Goal: Communication & Community: Answer question/provide support

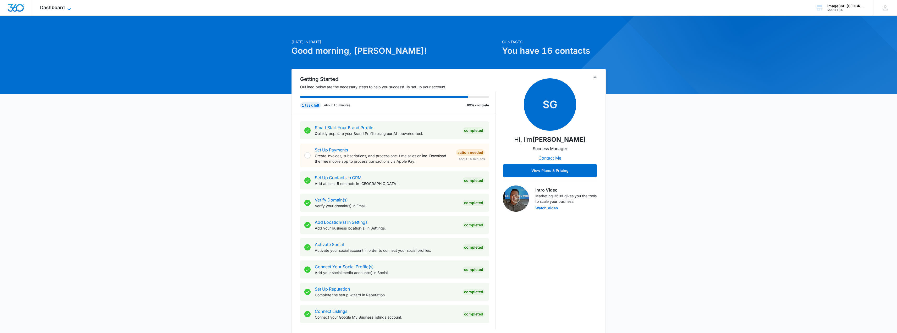
click at [63, 5] on span "Dashboard" at bounding box center [52, 7] width 25 height 5
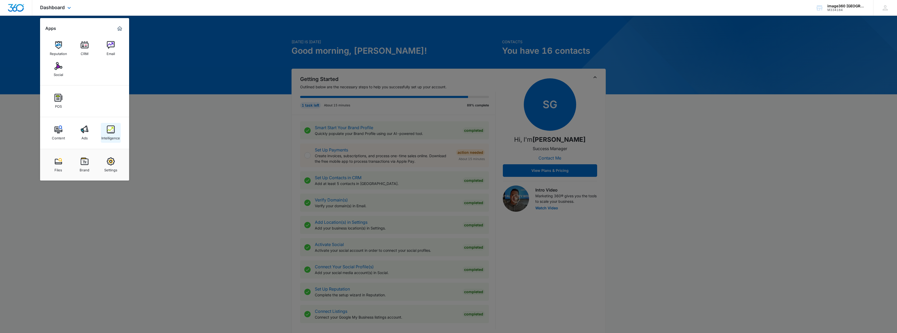
click at [113, 130] on img at bounding box center [111, 129] width 8 height 8
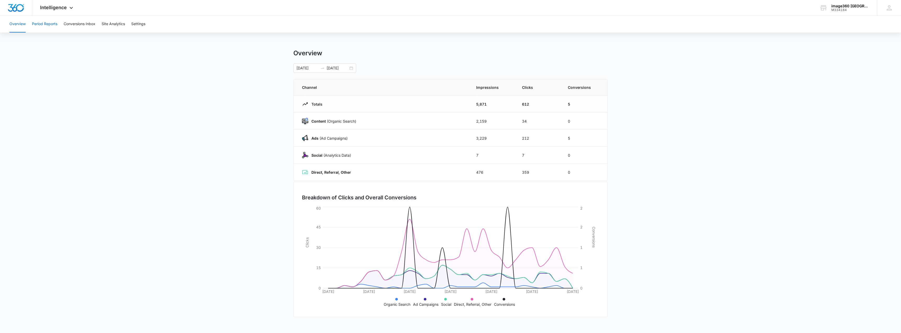
click at [41, 21] on button "Period Reports" at bounding box center [44, 24] width 25 height 17
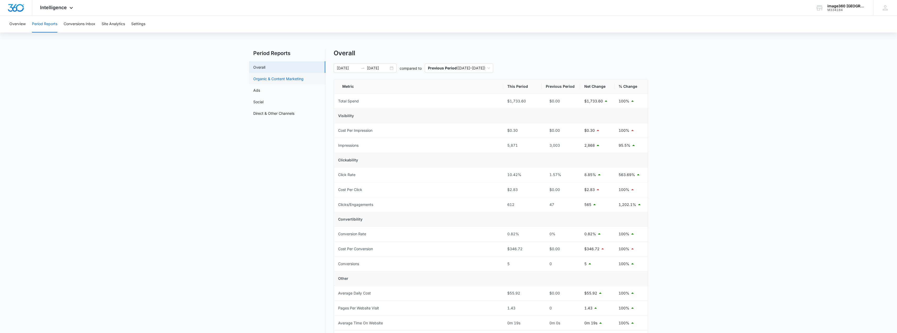
click at [267, 78] on link "Organic & Content Marketing" at bounding box center [278, 78] width 50 height 5
click at [260, 91] on link "Ads" at bounding box center [256, 89] width 7 height 5
click at [263, 101] on link "Social" at bounding box center [258, 101] width 10 height 5
click at [84, 24] on button "Conversions Inbox" at bounding box center [80, 24] width 32 height 17
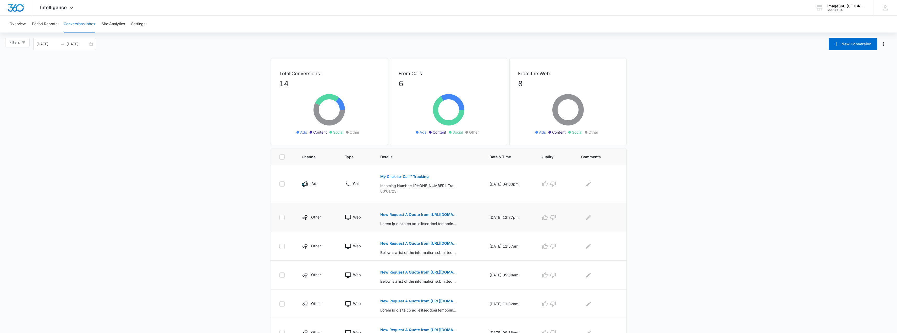
click at [398, 213] on p "New Request A Quote from https://image360.com/westminster-co" at bounding box center [418, 215] width 76 height 4
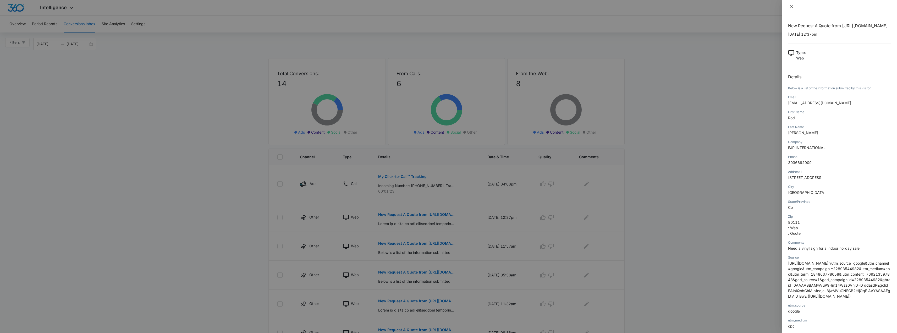
drag, startPoint x: 792, startPoint y: 8, endPoint x: 785, endPoint y: 13, distance: 8.9
click at [792, 9] on div at bounding box center [839, 6] width 115 height 13
click at [790, 6] on icon "close" at bounding box center [791, 6] width 4 height 4
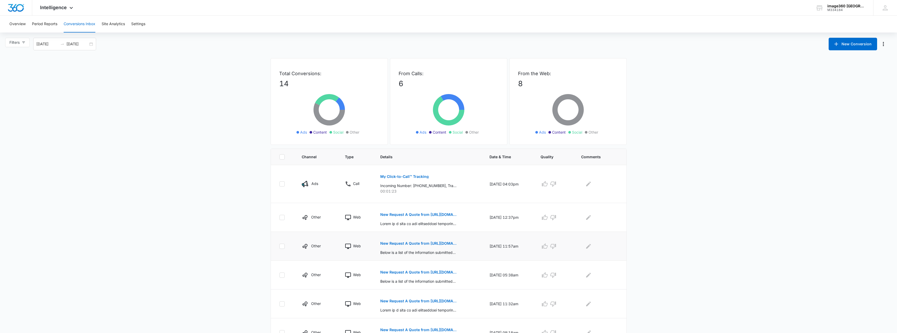
click at [412, 243] on p "New Request A Quote from https://image360.com/westminster-co" at bounding box center [418, 243] width 76 height 4
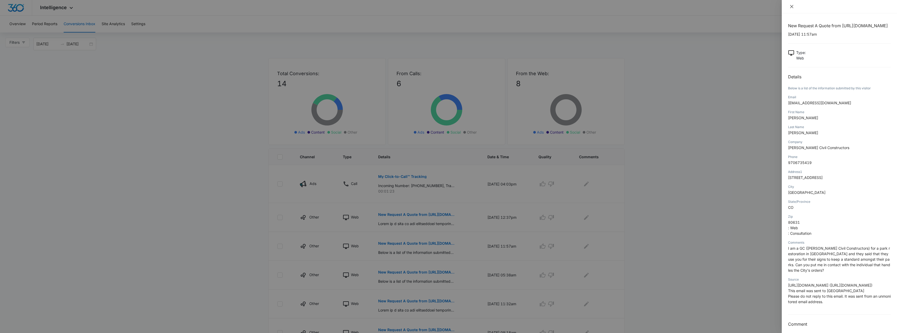
click at [793, 6] on icon "close" at bounding box center [791, 6] width 4 height 4
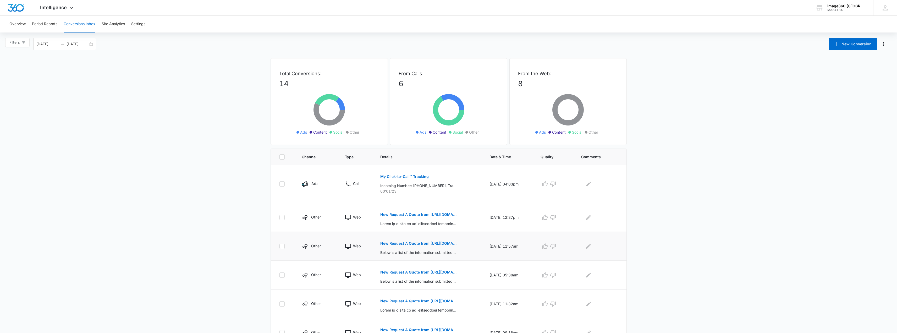
click at [430, 243] on p "New Request A Quote from https://image360.com/westminster-co" at bounding box center [418, 243] width 76 height 4
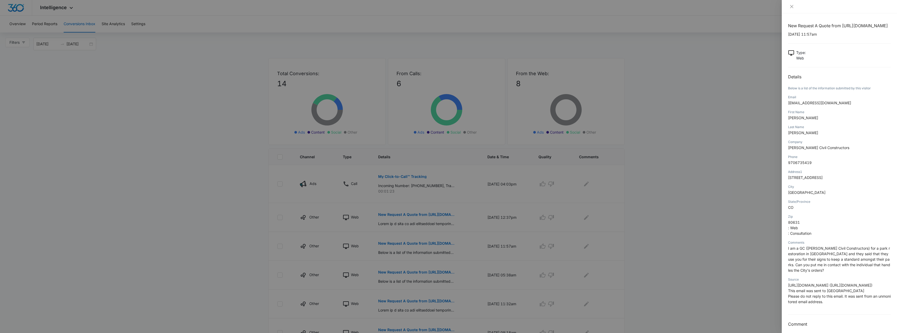
scroll to position [16, 0]
click at [799, 322] on h3 "Comment" at bounding box center [839, 320] width 103 height 6
click at [800, 320] on h3 "Comment" at bounding box center [839, 320] width 103 height 6
click at [814, 320] on h3 "Comment" at bounding box center [839, 320] width 103 height 6
click at [793, 8] on icon "close" at bounding box center [791, 6] width 3 height 3
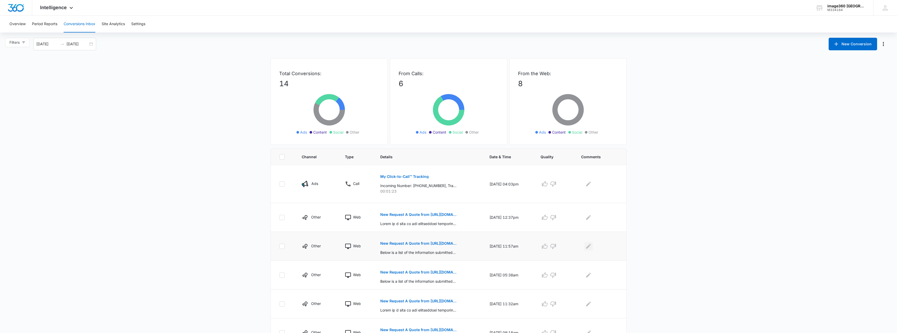
click at [590, 247] on icon "Edit Comments" at bounding box center [588, 245] width 5 height 5
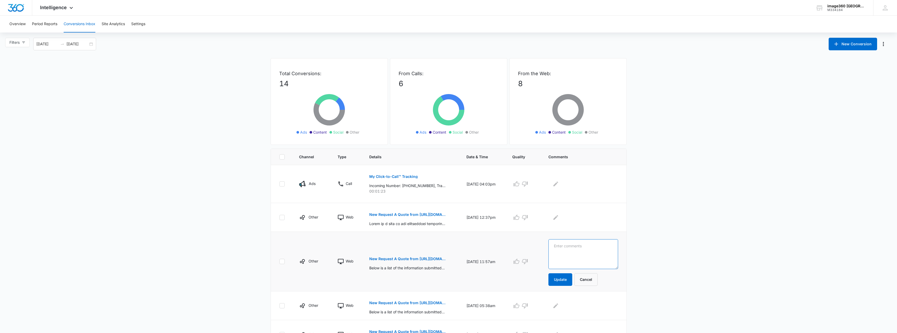
click at [579, 247] on textarea at bounding box center [582, 254] width 69 height 30
type textarea "Great lead!"
click at [572, 280] on button "Update" at bounding box center [560, 279] width 24 height 13
click at [564, 280] on button "Update" at bounding box center [560, 279] width 24 height 13
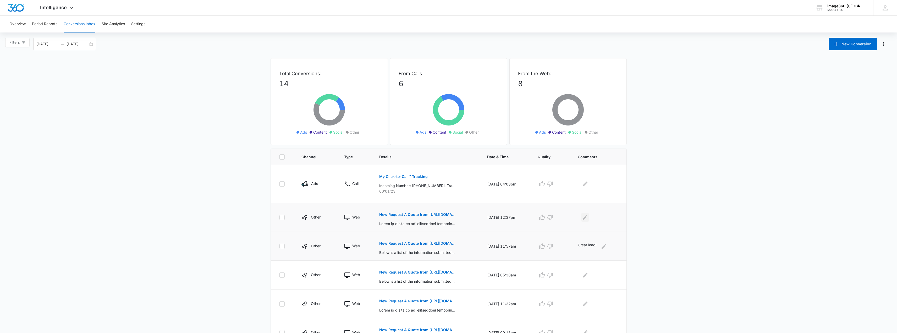
click at [587, 219] on icon "Edit Comments" at bounding box center [585, 217] width 6 height 6
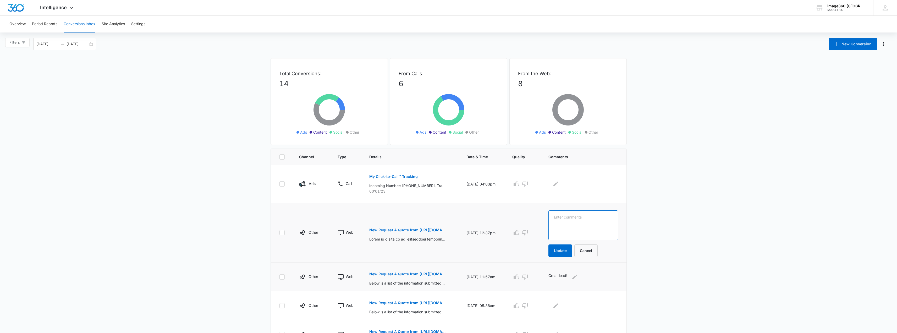
click at [585, 216] on textarea at bounding box center [582, 225] width 69 height 30
type textarea "Good lead. Sold a small banner."
click at [570, 248] on button "Update" at bounding box center [560, 250] width 24 height 13
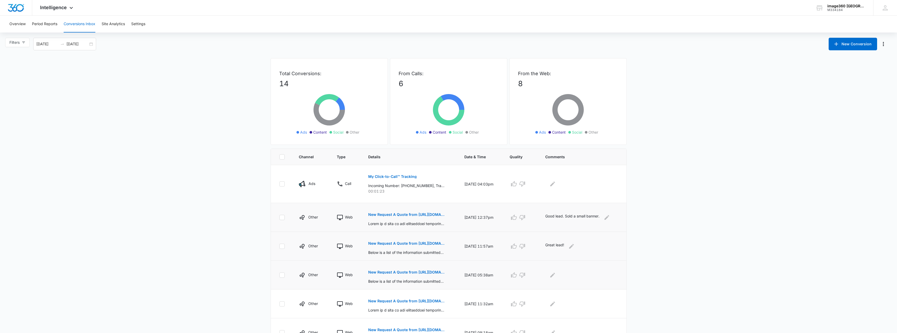
click at [403, 272] on p "New Request A Quote from https://image360.com/westminster-co" at bounding box center [406, 272] width 76 height 4
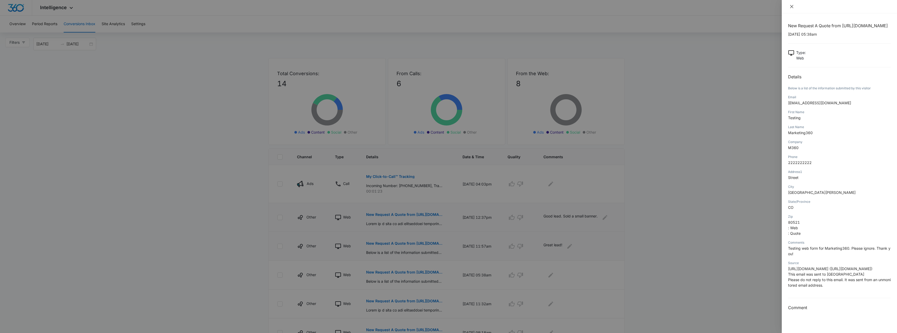
drag, startPoint x: 791, startPoint y: 5, endPoint x: 772, endPoint y: 18, distance: 23.6
click at [791, 5] on icon "close" at bounding box center [791, 6] width 4 height 4
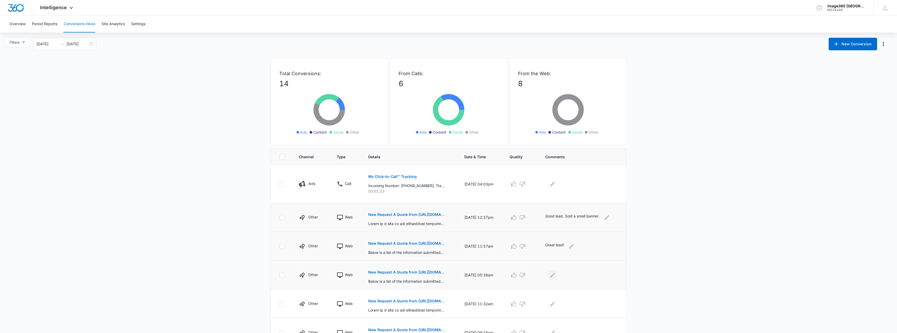
click at [553, 275] on icon "Edit Comments" at bounding box center [552, 274] width 5 height 5
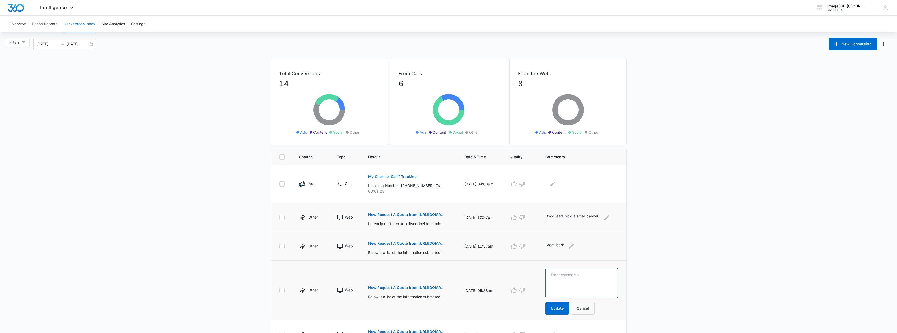
click at [565, 275] on textarea at bounding box center [581, 283] width 73 height 30
type textarea "Testing from Marketing360"
click at [559, 310] on button "Update" at bounding box center [557, 308] width 24 height 13
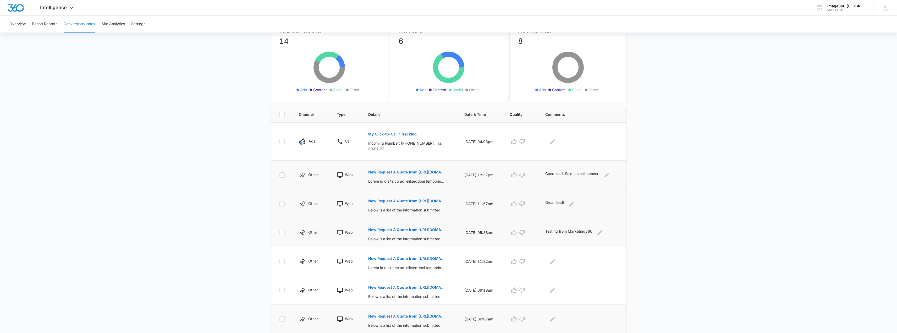
scroll to position [79, 0]
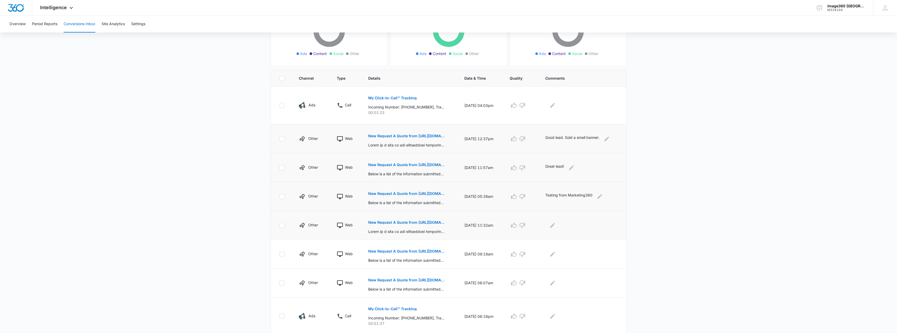
click at [398, 223] on p "New Request A Quote from https://image360.com/westminster-co" at bounding box center [406, 222] width 76 height 4
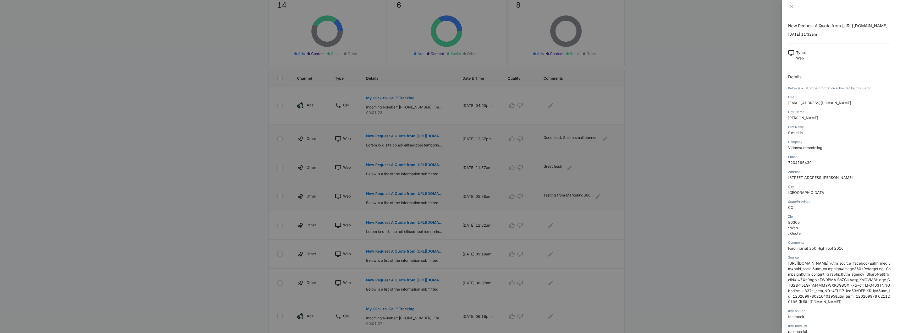
click at [552, 226] on div at bounding box center [448, 166] width 897 height 333
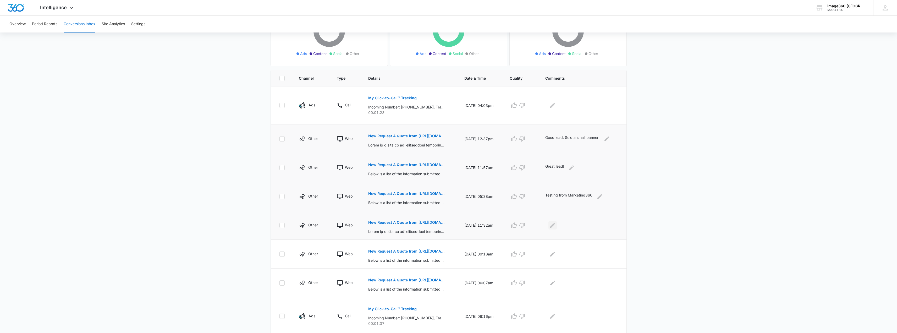
click at [552, 225] on icon "Edit Comments" at bounding box center [552, 225] width 6 height 6
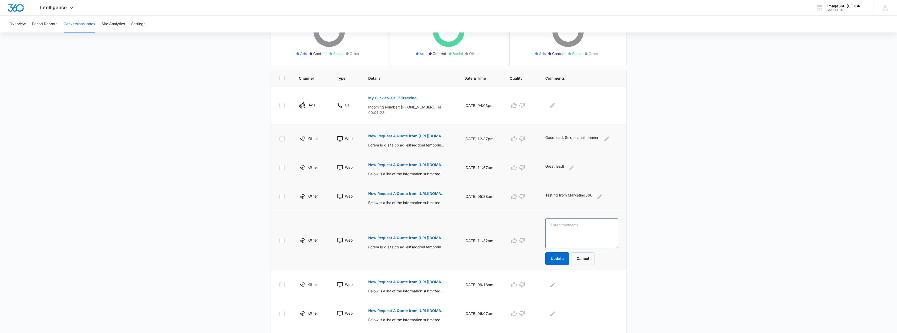
click at [572, 224] on textarea at bounding box center [581, 233] width 73 height 30
type textarea "Good lead, but ghosted us after estimate."
click at [561, 265] on td "Good lead, but ghosted us after estimate. Update Cancel" at bounding box center [582, 240] width 87 height 59
click at [557, 257] on button "Update" at bounding box center [557, 258] width 24 height 13
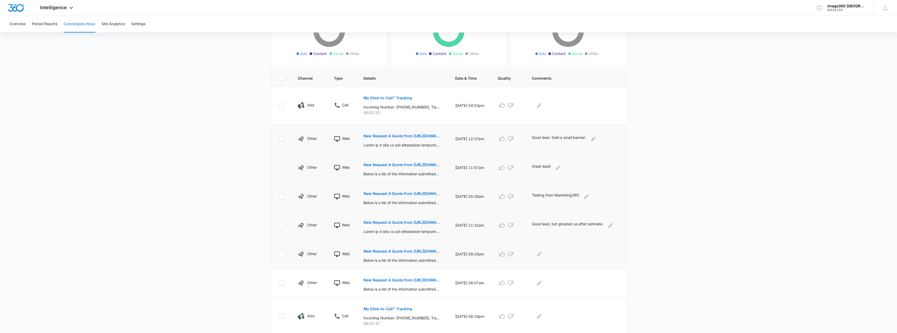
click at [376, 250] on p "New Request A Quote from https://image360.com/westminster-co" at bounding box center [401, 251] width 76 height 4
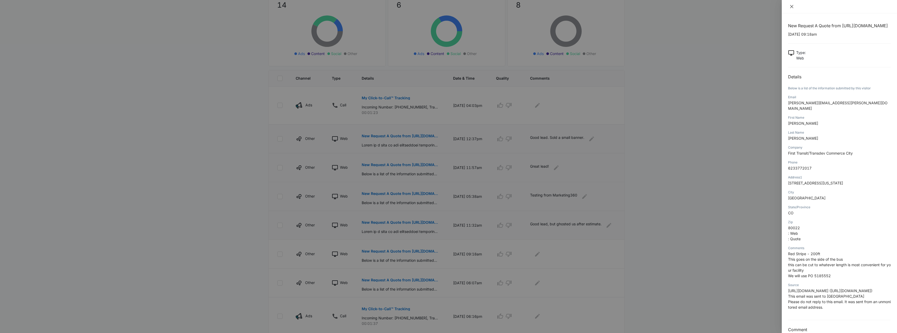
click at [792, 6] on icon "close" at bounding box center [791, 6] width 4 height 4
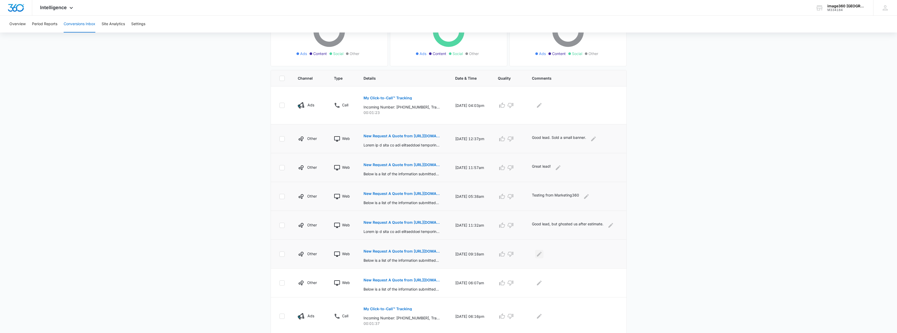
click at [542, 254] on icon "Edit Comments" at bounding box center [539, 254] width 6 height 6
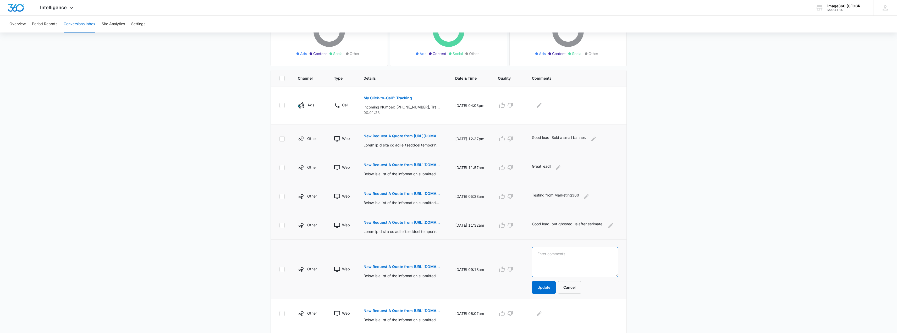
click at [545, 253] on textarea at bounding box center [575, 262] width 86 height 30
type textarea "Existing client that likes to use our web form to order."
click at [544, 285] on button "Update" at bounding box center [544, 287] width 24 height 13
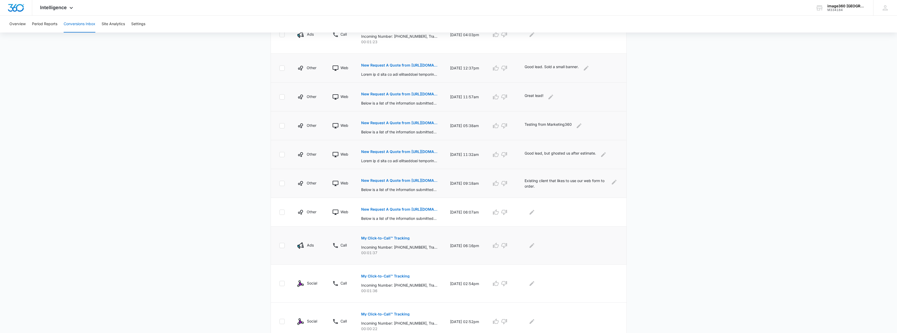
scroll to position [157, 0]
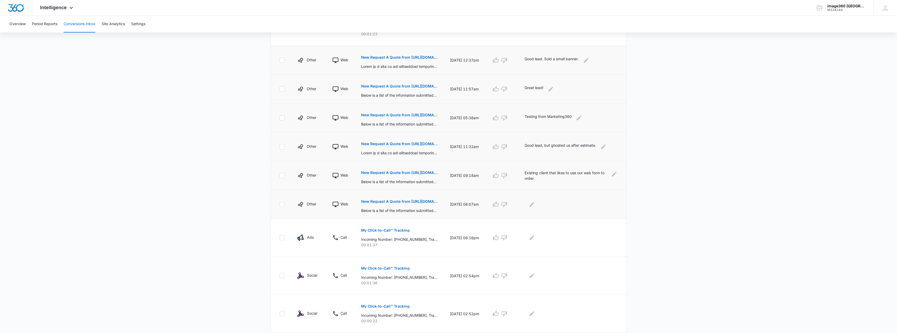
click at [386, 202] on p "New Request A Quote from https://image360.com/westminster-co" at bounding box center [399, 202] width 76 height 4
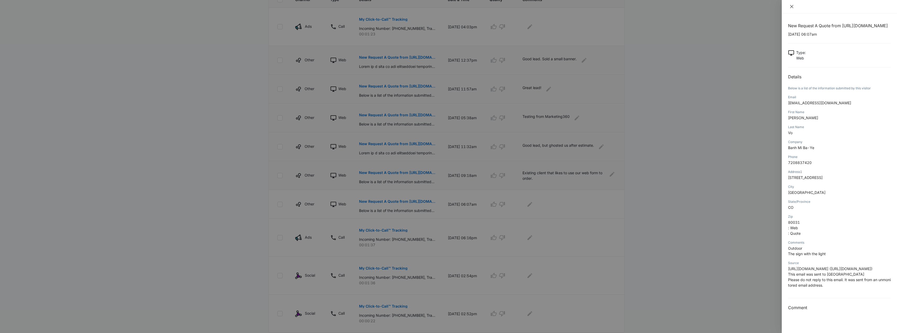
click at [792, 7] on icon "close" at bounding box center [791, 6] width 3 height 3
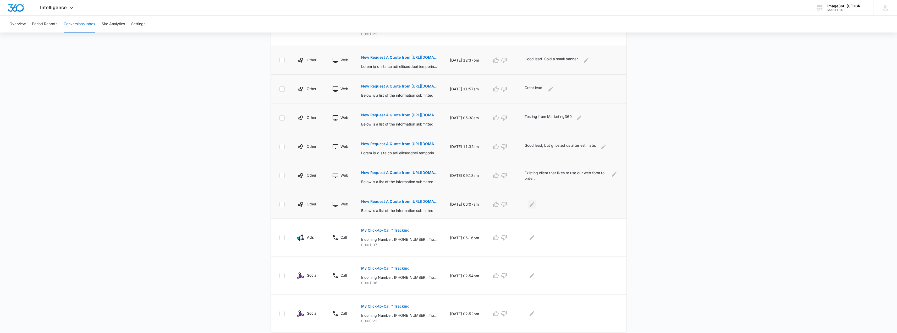
click at [535, 202] on icon "Edit Comments" at bounding box center [532, 204] width 6 height 6
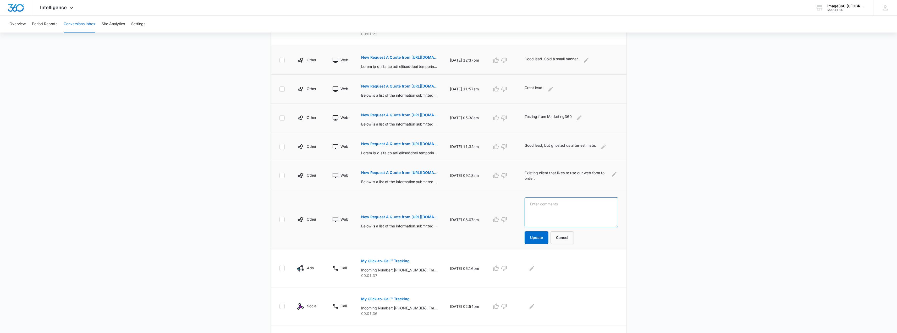
click at [538, 206] on textarea at bounding box center [570, 212] width 93 height 30
click at [541, 204] on textarea "Led that contting us from a flyer I put on thier door." at bounding box center [570, 212] width 93 height 30
drag, startPoint x: 563, startPoint y: 204, endPoint x: 666, endPoint y: 160, distance: 112.4
click at [691, 147] on main "Filters 09/07/2025 10/07/2025 New Conversion Total Conversions: 14 Ads Content …" at bounding box center [448, 130] width 897 height 499
drag, startPoint x: 567, startPoint y: 205, endPoint x: 586, endPoint y: 203, distance: 19.5
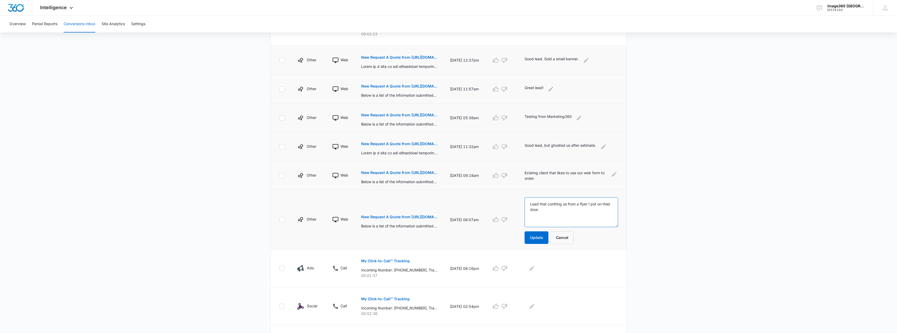
click at [567, 205] on textarea "Lead that contting us from a flyer I put on thier door." at bounding box center [570, 212] width 93 height 30
type textarea "Lead that contacted us from a flyer I put on their door. I love this lead becau…"
click at [545, 239] on button "Update" at bounding box center [536, 237] width 24 height 13
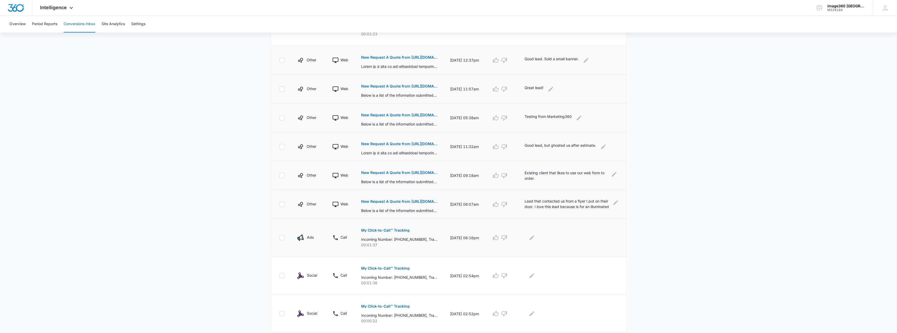
click at [394, 230] on p "My Click-to-Call™ Tracking" at bounding box center [385, 230] width 48 height 4
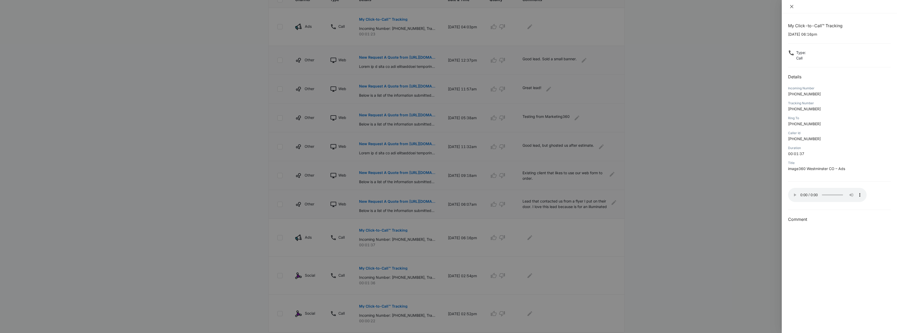
drag, startPoint x: 792, startPoint y: 7, endPoint x: 788, endPoint y: 10, distance: 5.4
click at [792, 7] on icon "close" at bounding box center [791, 6] width 3 height 3
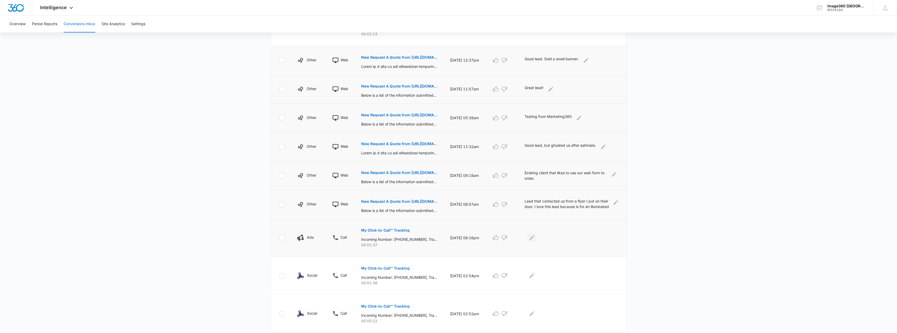
click at [533, 237] on icon "Edit Comments" at bounding box center [531, 237] width 5 height 5
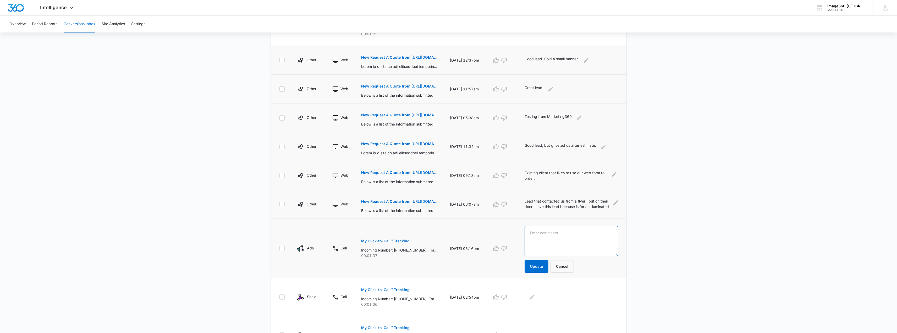
click at [551, 231] on textarea at bounding box center [570, 241] width 93 height 30
type textarea "Didn't leave a VM"
click at [536, 264] on button "Update" at bounding box center [536, 266] width 24 height 13
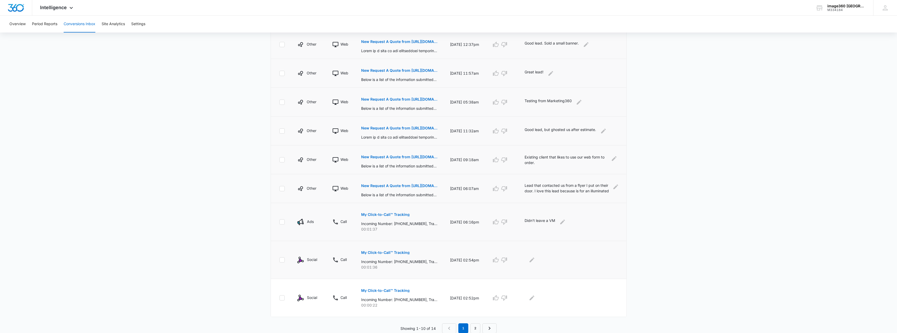
scroll to position [173, 0]
click at [385, 253] on p "My Click-to-Call™ Tracking" at bounding box center [385, 252] width 48 height 4
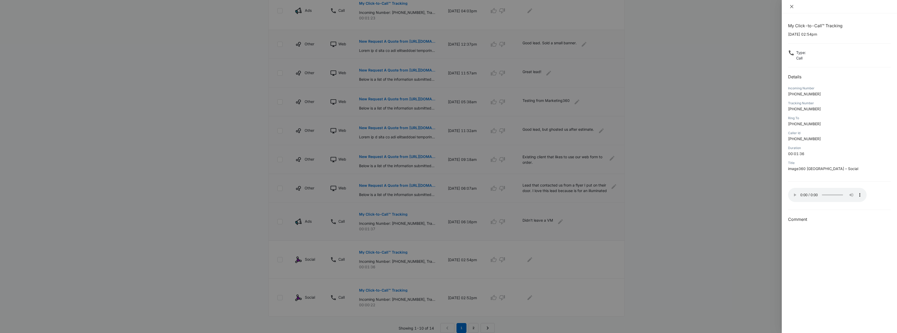
click at [790, 7] on icon "close" at bounding box center [791, 6] width 4 height 4
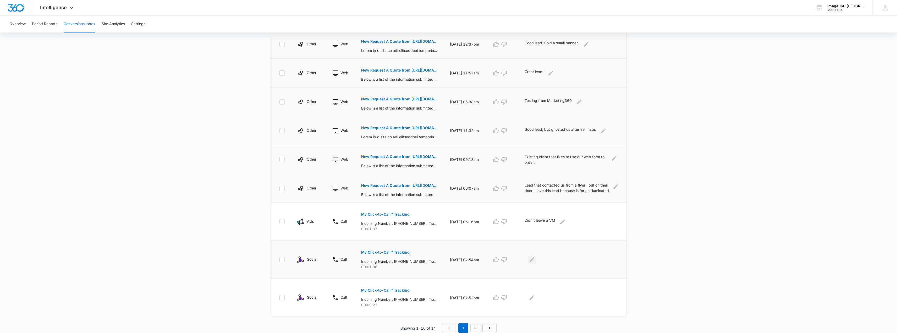
click at [534, 259] on icon "Edit Comments" at bounding box center [531, 259] width 5 height 5
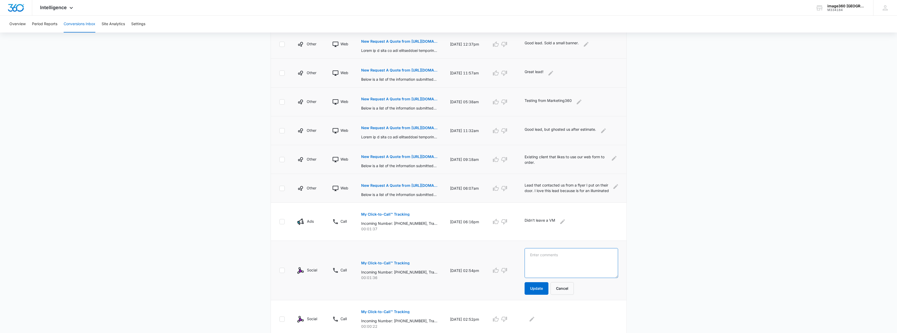
drag, startPoint x: 550, startPoint y: 255, endPoint x: 549, endPoint y: 259, distance: 4.3
click at [550, 259] on textarea at bounding box center [570, 263] width 93 height 30
click at [532, 253] on textarea "Sales call. No Lead. Trying to sale is CRM software." at bounding box center [570, 263] width 93 height 30
type textarea "Bad Lead Sales call. No Lead. Trying to sale is CRM software."
click at [535, 290] on button "Update" at bounding box center [536, 288] width 24 height 13
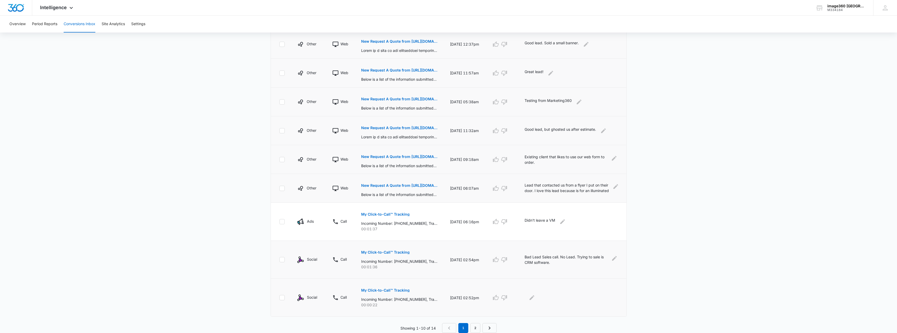
click at [384, 291] on p "My Click-to-Call™ Tracking" at bounding box center [385, 290] width 48 height 4
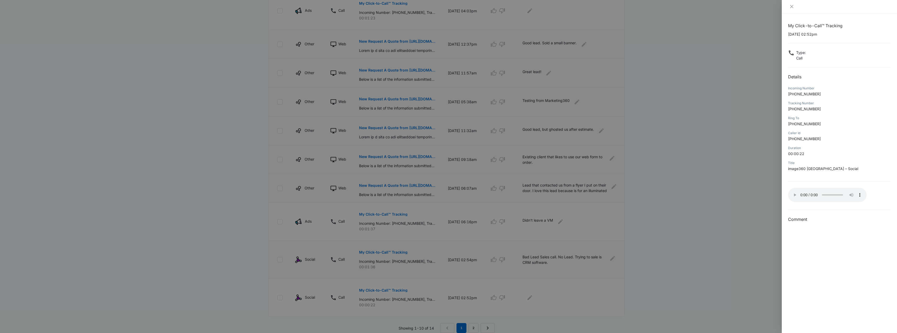
click at [796, 4] on div at bounding box center [839, 6] width 115 height 13
click at [796, 5] on div at bounding box center [839, 6] width 103 height 5
click at [791, 5] on icon "close" at bounding box center [791, 6] width 4 height 4
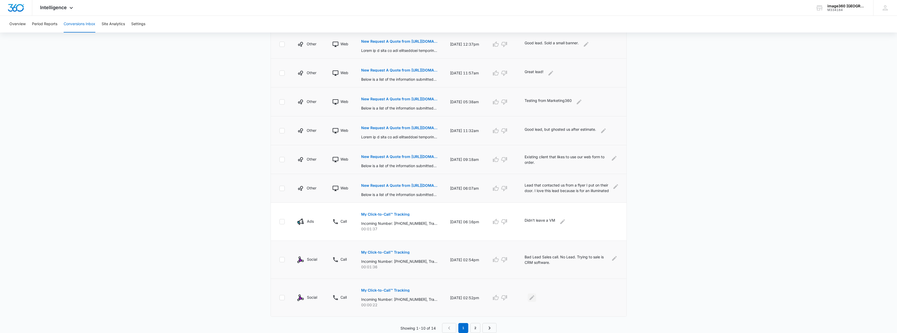
click at [535, 296] on icon "Edit Comments" at bounding box center [532, 297] width 6 height 6
click at [550, 295] on textarea at bounding box center [570, 301] width 93 height 30
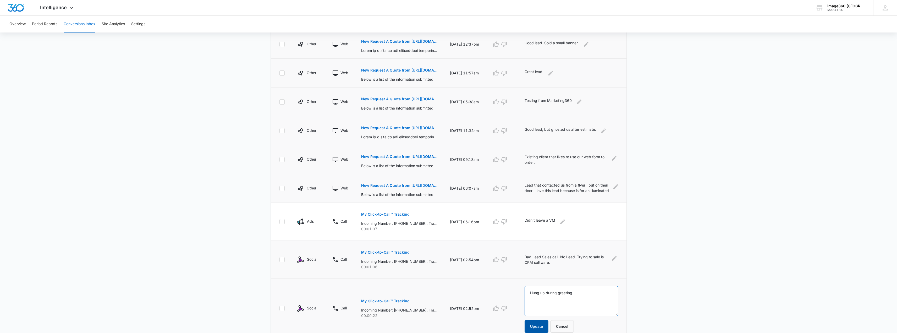
type textarea "Hung up during greeting."
click at [540, 325] on button "Update" at bounding box center [536, 326] width 24 height 13
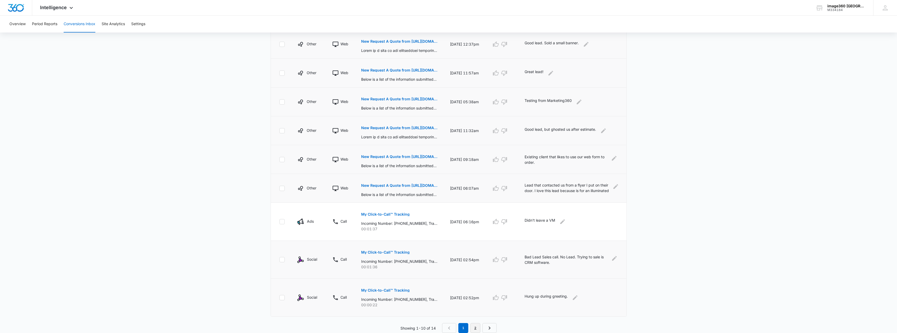
click at [478, 327] on link "2" at bounding box center [475, 328] width 10 height 10
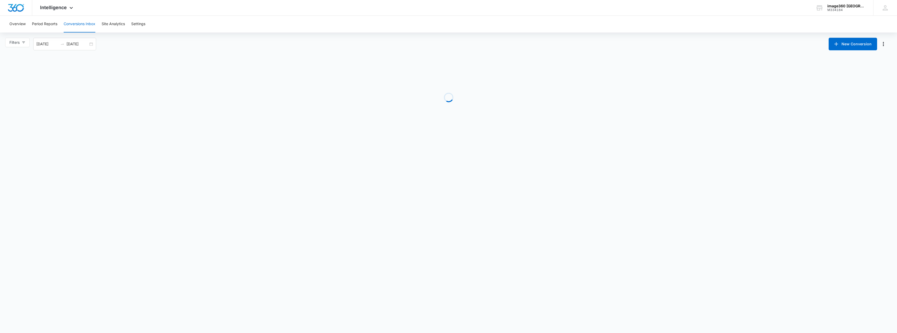
scroll to position [0, 0]
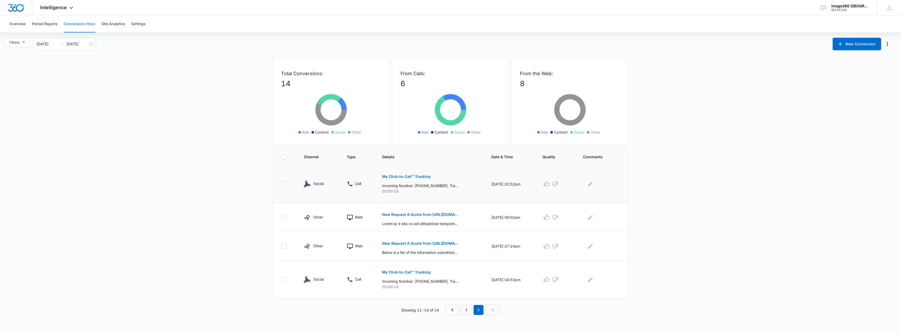
click at [407, 175] on p "My Click-to-Call™ Tracking" at bounding box center [406, 177] width 48 height 4
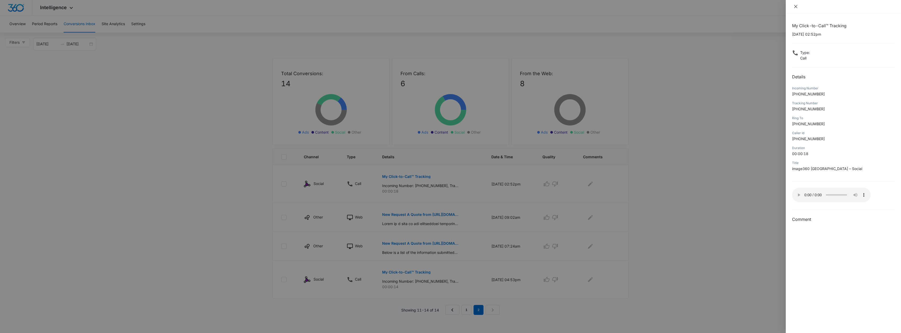
click at [796, 6] on icon "close" at bounding box center [795, 6] width 3 height 3
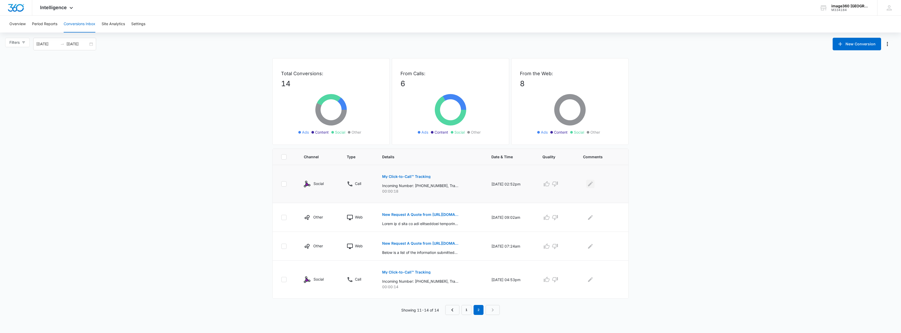
click at [591, 186] on icon "Edit Comments" at bounding box center [590, 184] width 6 height 6
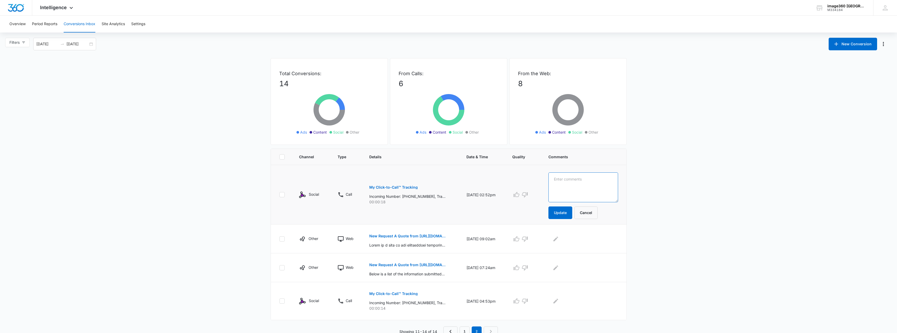
click at [590, 181] on textarea at bounding box center [582, 187] width 69 height 30
type textarea "Hung up during greeting."
click at [567, 211] on button "Update" at bounding box center [560, 212] width 24 height 13
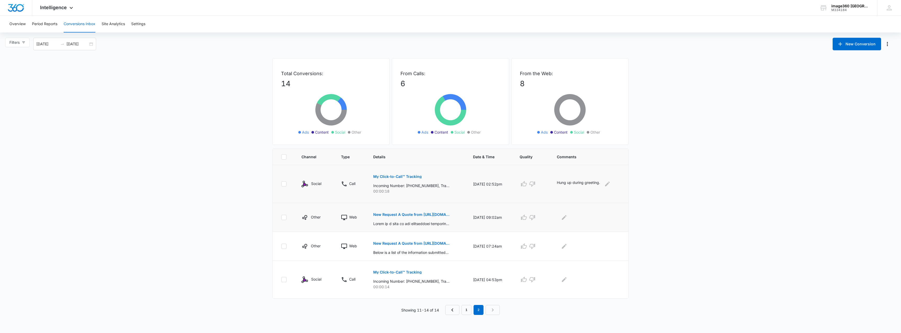
click at [409, 214] on p "New Request A Quote from https://image360.com/westminster-co" at bounding box center [411, 215] width 76 height 4
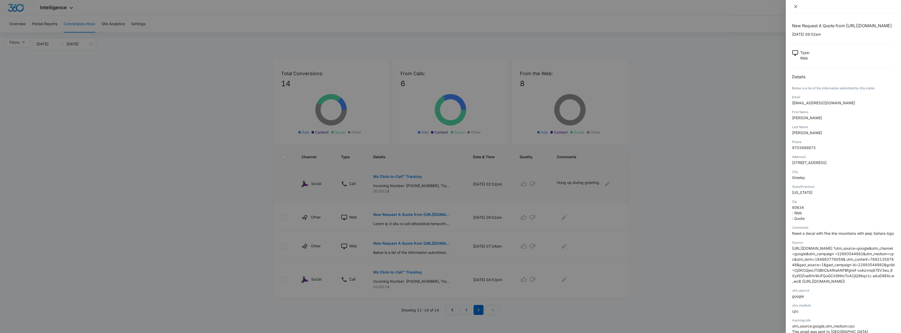
drag, startPoint x: 796, startPoint y: 5, endPoint x: 790, endPoint y: 8, distance: 6.7
click at [796, 5] on icon "close" at bounding box center [795, 6] width 4 height 4
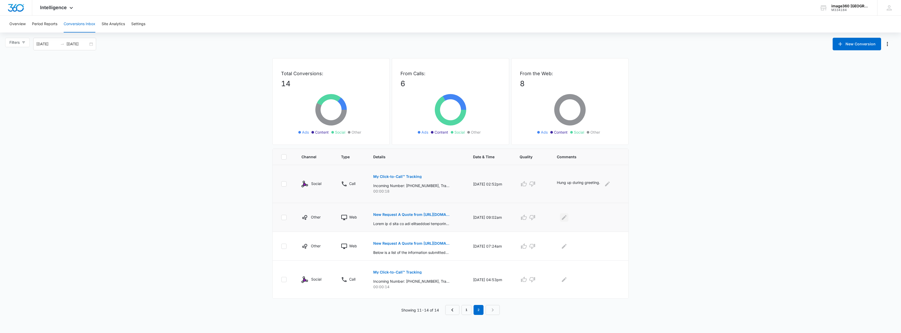
click at [565, 215] on icon "Edit Comments" at bounding box center [564, 217] width 6 height 6
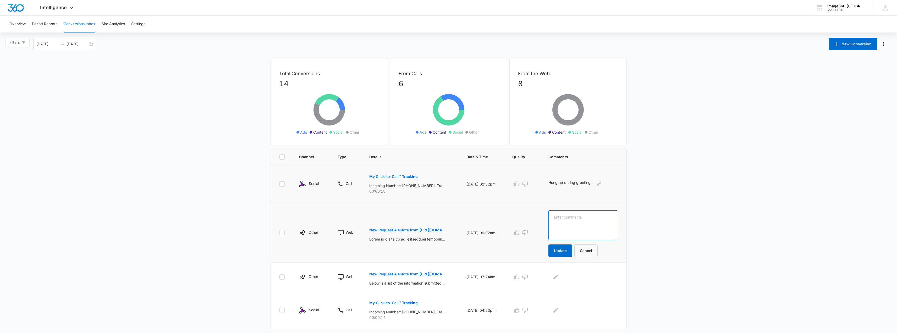
click at [567, 215] on textarea at bounding box center [582, 225] width 69 height 30
type textarea "Good lead, but ghosted us after estimate."
click at [568, 250] on button "Update" at bounding box center [560, 250] width 24 height 13
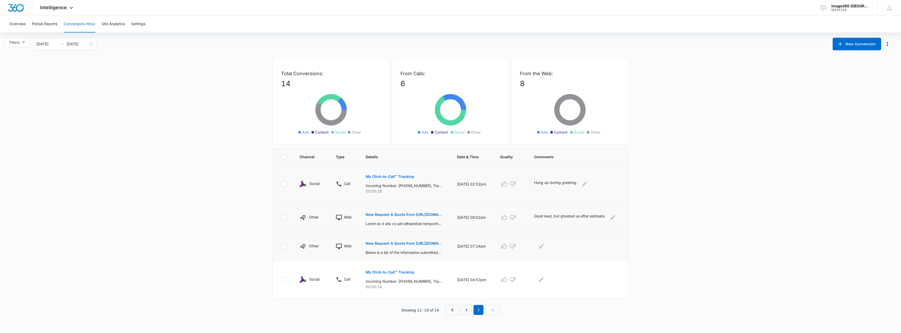
click at [413, 244] on p "New Request A Quote from https://image360.com/westminster-co" at bounding box center [404, 243] width 76 height 4
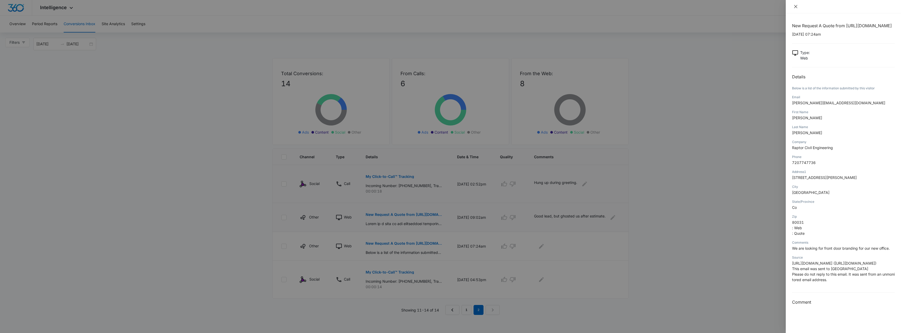
drag, startPoint x: 793, startPoint y: 4, endPoint x: 673, endPoint y: 97, distance: 151.4
click at [793, 4] on button "Close" at bounding box center [795, 6] width 7 height 5
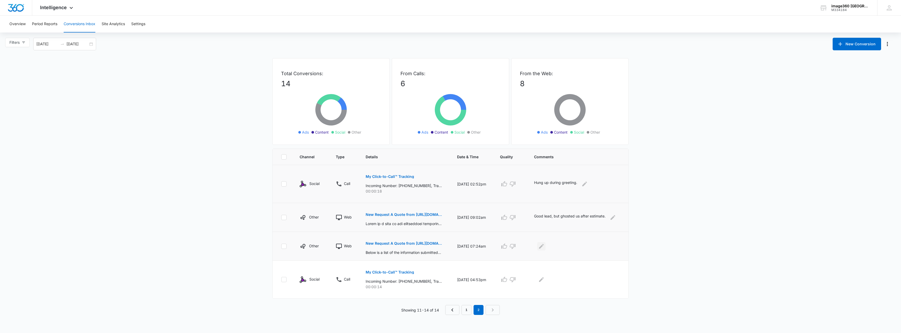
click at [544, 243] on icon "Edit Comments" at bounding box center [541, 246] width 6 height 6
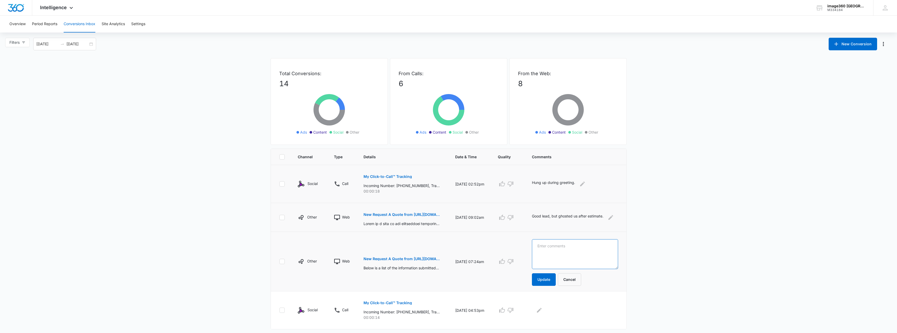
click at [549, 243] on textarea at bounding box center [575, 254] width 86 height 30
type textarea "Great Lead. We did door decals for him."
click at [550, 279] on button "Update" at bounding box center [544, 279] width 24 height 13
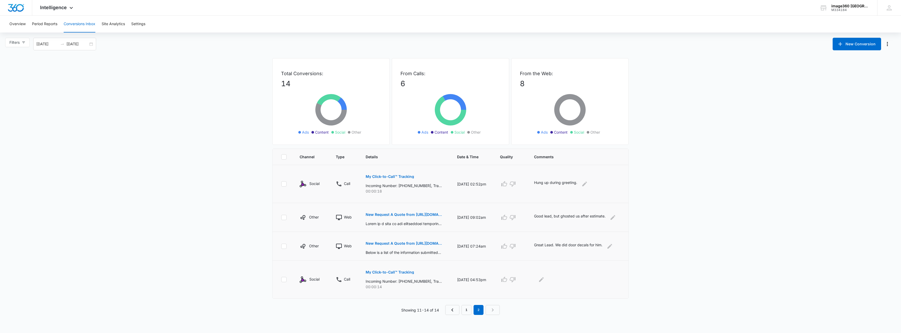
click at [397, 270] on button "My Click-to-Call™ Tracking" at bounding box center [390, 272] width 48 height 13
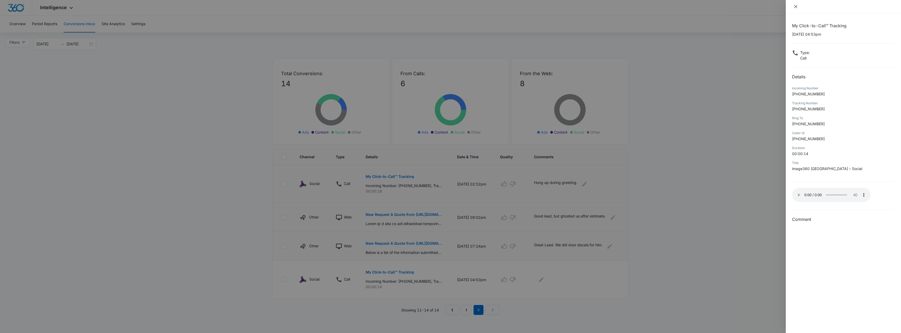
click at [798, 5] on button "Close" at bounding box center [795, 6] width 7 height 5
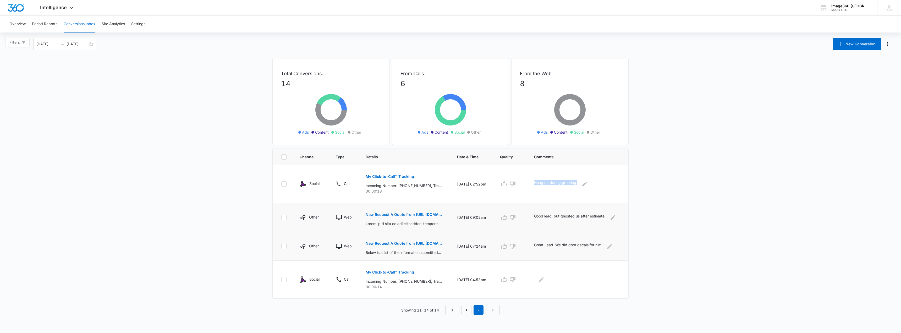
drag, startPoint x: 581, startPoint y: 182, endPoint x: 534, endPoint y: 182, distance: 47.1
click at [534, 181] on td "Hung up during greeting." at bounding box center [578, 184] width 101 height 38
copy p "Hung up during greeting."
click at [542, 279] on icon "Edit Comments" at bounding box center [541, 279] width 6 height 6
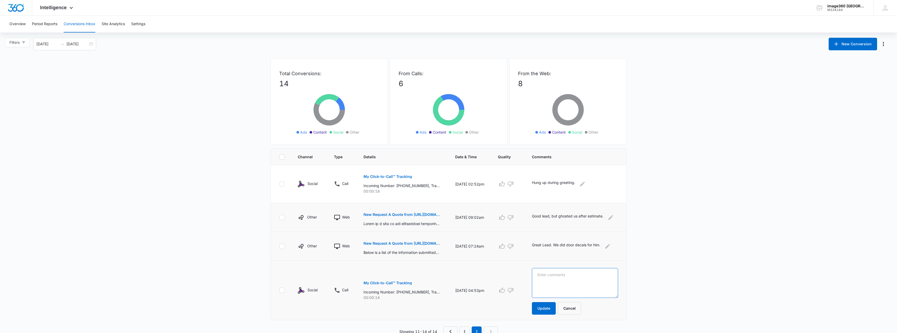
click at [548, 279] on textarea at bounding box center [575, 283] width 86 height 30
paste textarea "Hung up during greeting."
type textarea "Hung up during greeting."
click at [547, 307] on button "Update" at bounding box center [544, 308] width 24 height 13
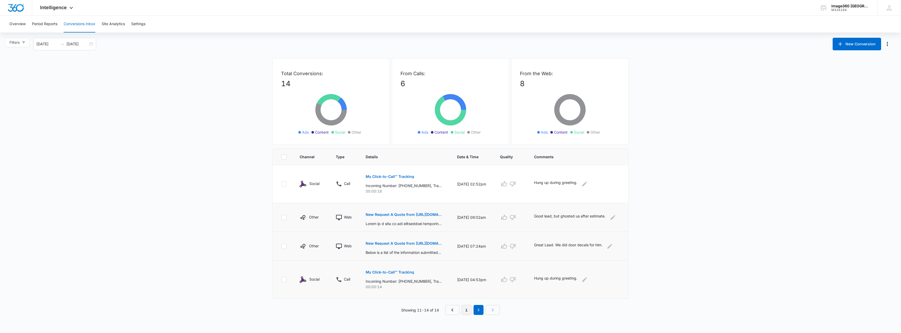
click at [468, 309] on link "1" at bounding box center [466, 310] width 10 height 10
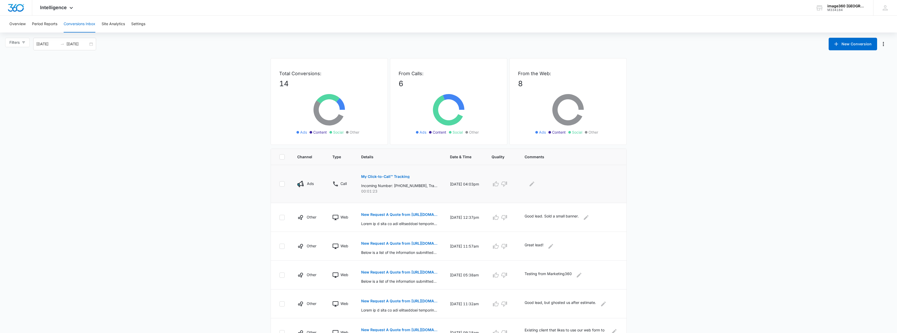
click at [378, 176] on p "My Click-to-Call™ Tracking" at bounding box center [385, 177] width 48 height 4
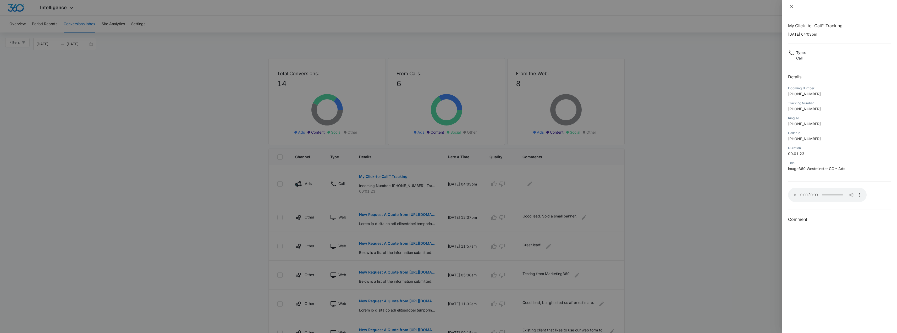
click at [791, 6] on icon "close" at bounding box center [791, 6] width 3 height 3
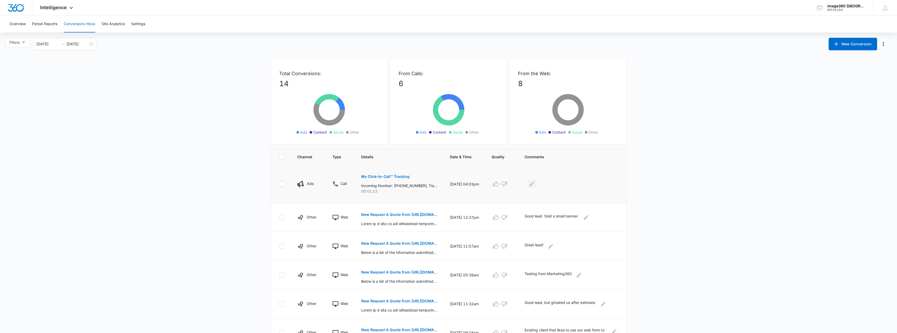
click at [534, 183] on icon "Edit Comments" at bounding box center [531, 183] width 5 height 5
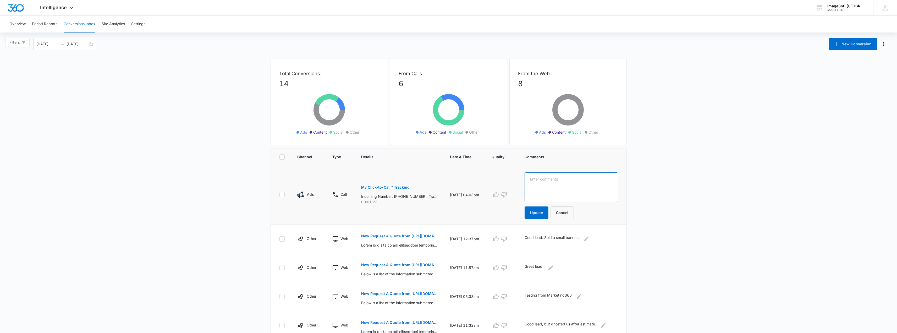
click at [541, 181] on textarea at bounding box center [570, 187] width 93 height 30
type textarea "Great lead. Needs a sign for their restaurant."
click at [544, 210] on button "Update" at bounding box center [536, 212] width 24 height 13
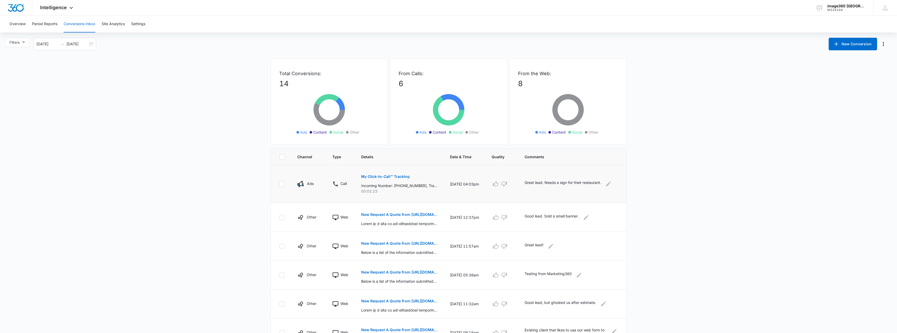
click at [402, 176] on p "My Click-to-Call™ Tracking" at bounding box center [385, 177] width 48 height 4
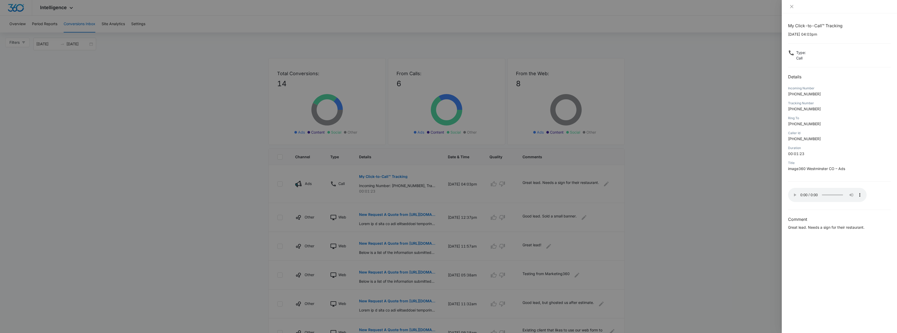
click at [678, 189] on div at bounding box center [448, 166] width 897 height 333
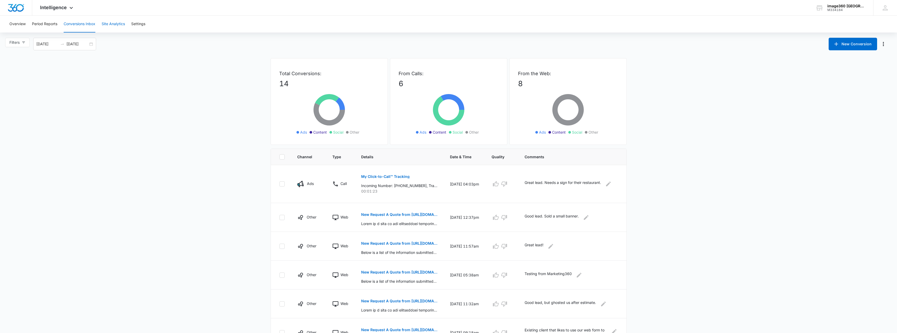
click at [109, 22] on button "Site Analytics" at bounding box center [113, 24] width 23 height 17
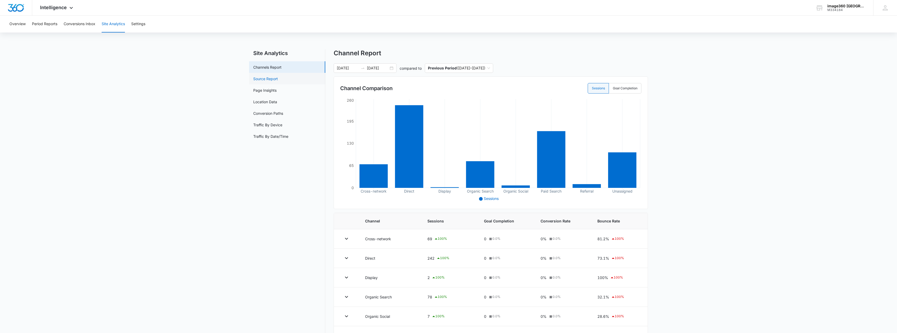
click at [267, 79] on link "Source Report" at bounding box center [265, 78] width 25 height 5
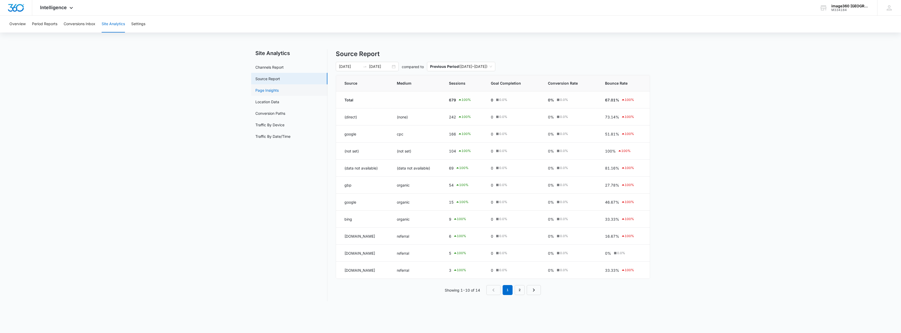
click at [262, 91] on link "Page Insights" at bounding box center [266, 89] width 23 height 5
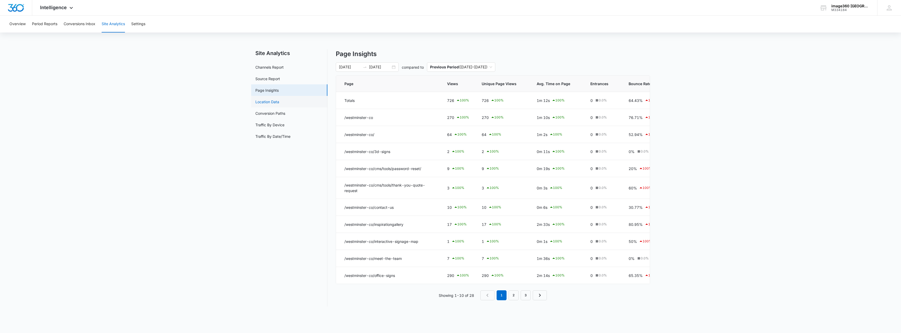
click at [264, 101] on link "Location Data" at bounding box center [267, 101] width 24 height 5
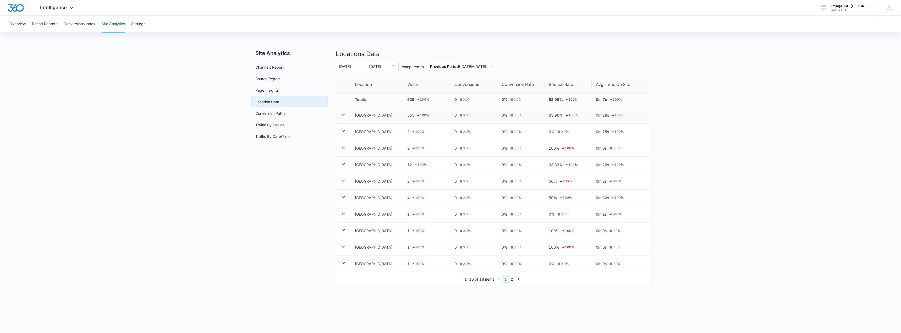
click at [341, 113] on icon at bounding box center [343, 114] width 6 height 6
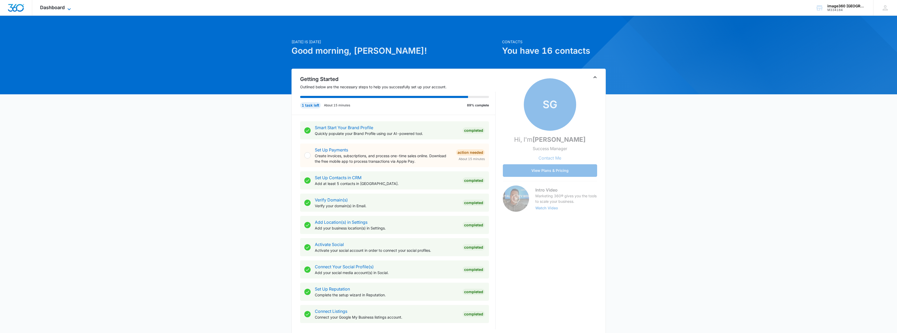
click at [62, 8] on span "Dashboard" at bounding box center [52, 7] width 25 height 5
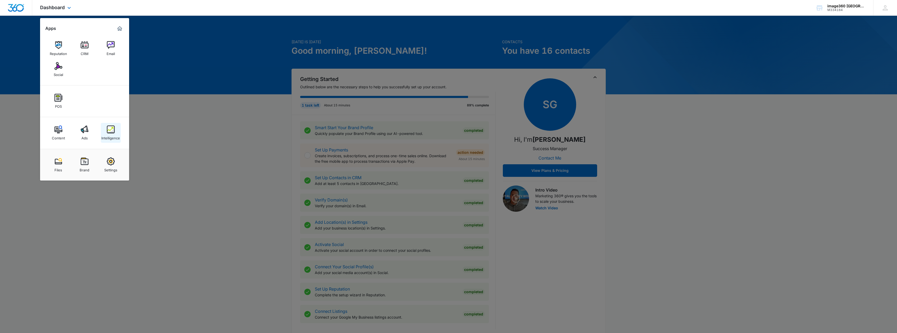
click at [111, 129] on img at bounding box center [111, 129] width 8 height 8
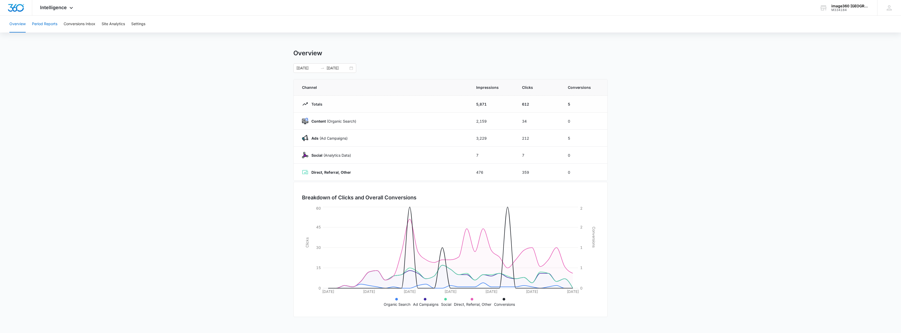
click at [40, 23] on button "Period Reports" at bounding box center [44, 24] width 25 height 17
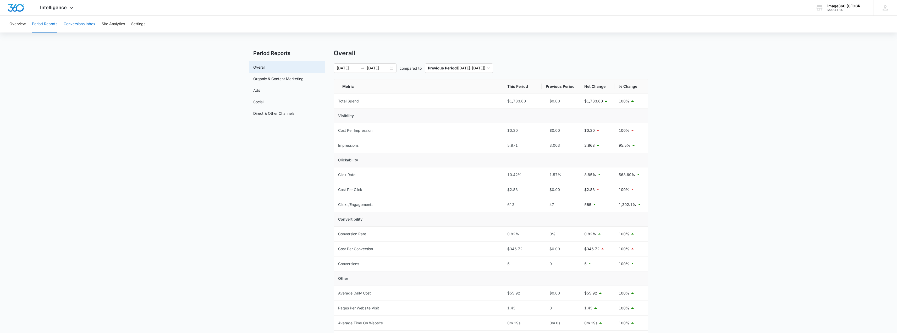
click at [92, 26] on button "Conversions Inbox" at bounding box center [80, 24] width 32 height 17
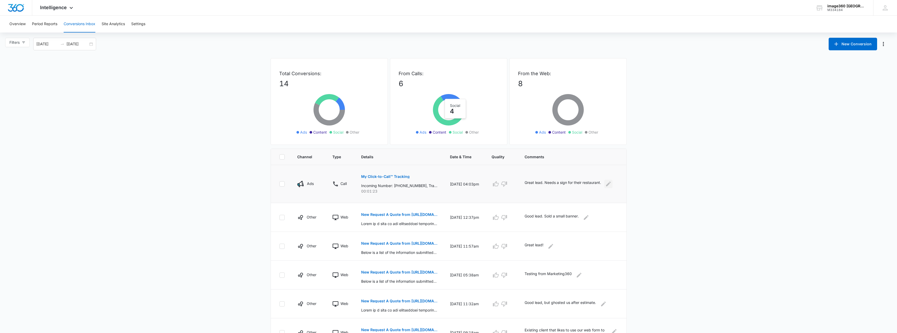
click at [609, 183] on icon "Edit Comments" at bounding box center [608, 184] width 6 height 6
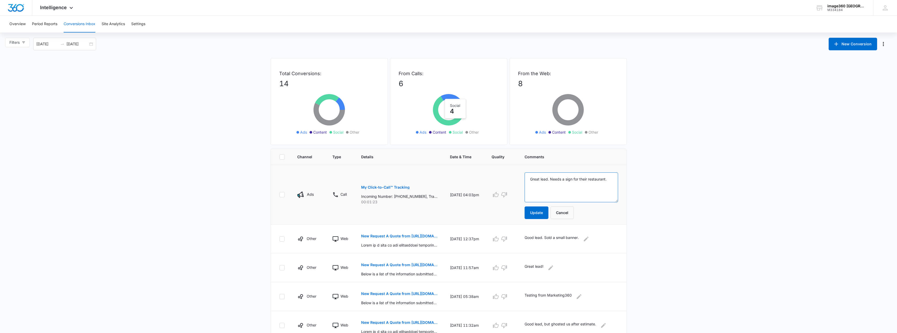
click at [532, 178] on textarea "Great lead. Needs a sign for their restaurant." at bounding box center [570, 187] width 93 height 30
type textarea "Phone # goes straight to voicemail for days now. Could have been a great lead. …"
click at [540, 211] on button "Update" at bounding box center [536, 212] width 24 height 13
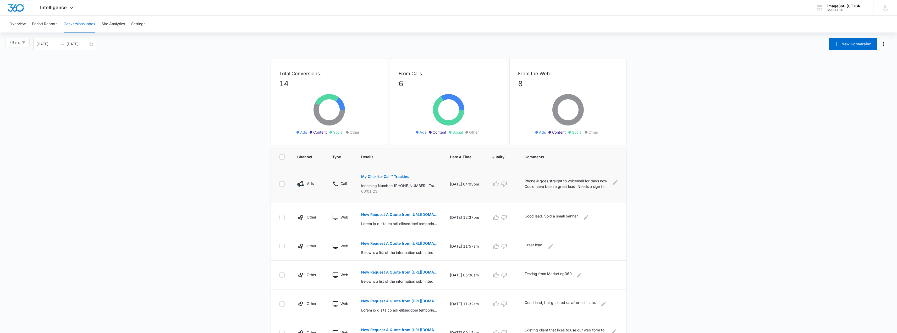
click at [597, 184] on p "Phone # goes straight to voicemail for days now. Could have been a great lead. …" at bounding box center [566, 184] width 85 height 12
click at [613, 184] on icon "Edit Comments" at bounding box center [615, 182] width 5 height 5
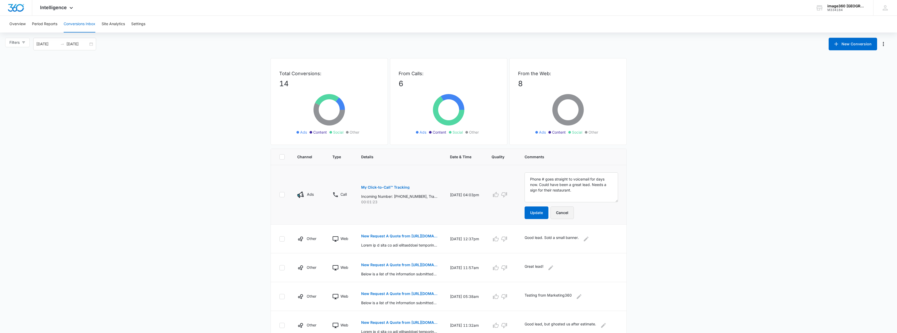
click at [562, 214] on button "Cancel" at bounding box center [561, 212] width 23 height 13
